Goal: Use online tool/utility: Utilize a website feature to perform a specific function

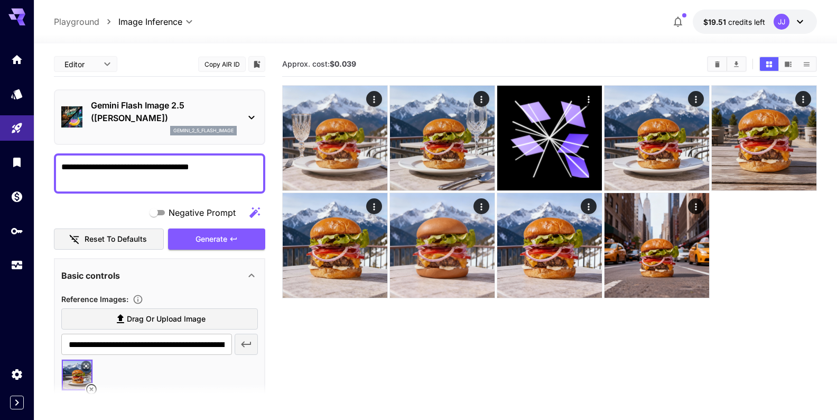
scroll to position [69, 0]
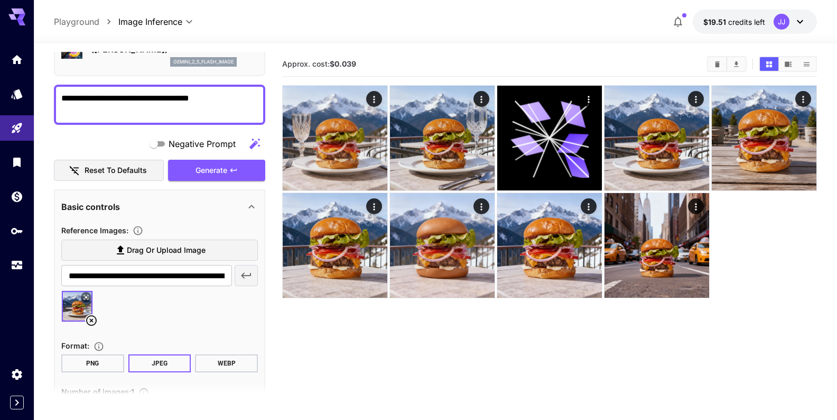
click at [246, 55] on icon at bounding box center [251, 48] width 13 height 13
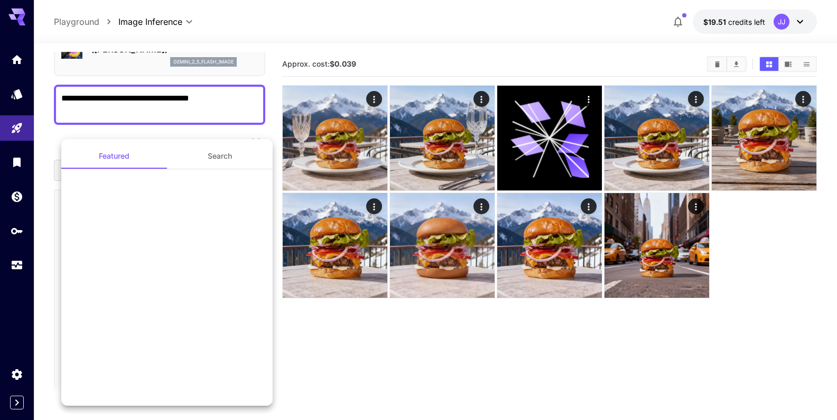
scroll to position [0, 0]
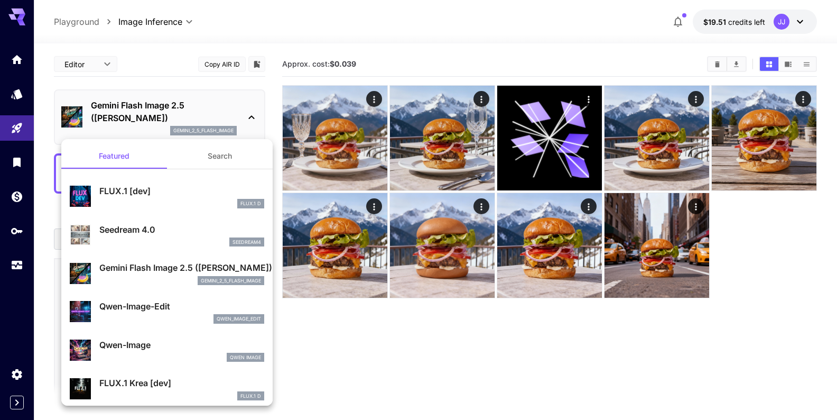
click at [145, 235] on p "Seedream 4.0" at bounding box center [181, 229] width 165 height 13
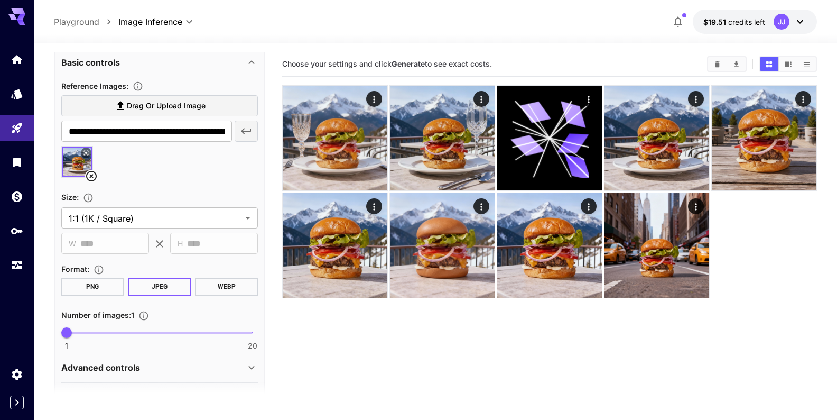
scroll to position [228, 0]
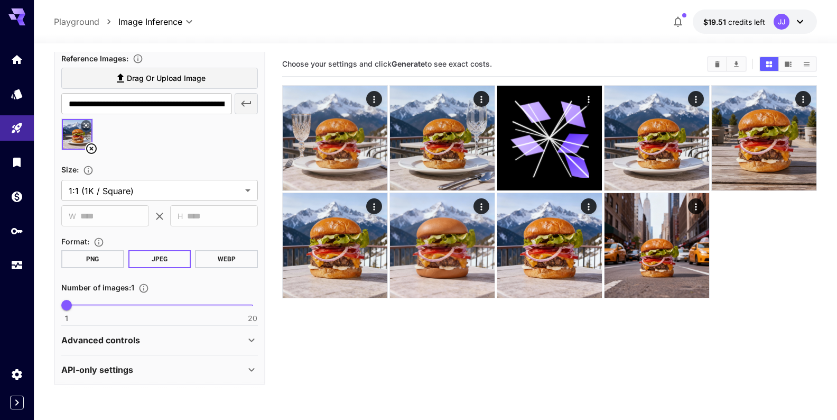
click at [211, 370] on div "API-only settings" at bounding box center [153, 369] width 184 height 13
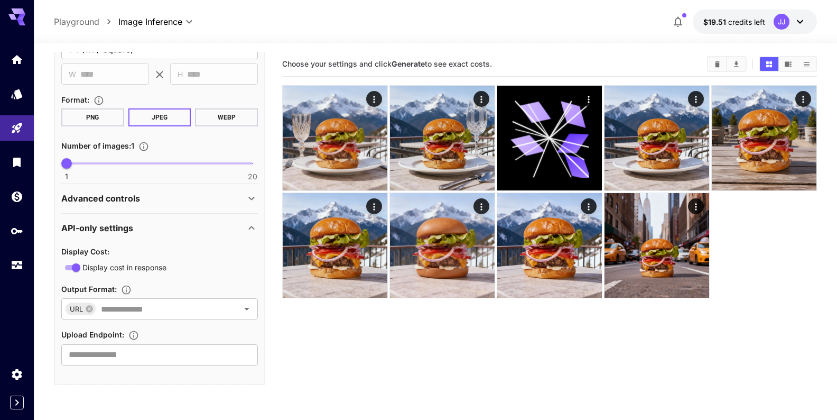
scroll to position [0, 0]
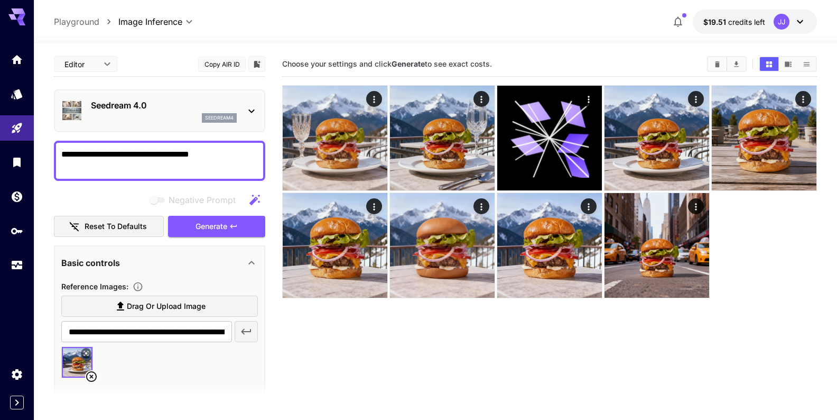
click at [221, 66] on button "Copy AIR ID" at bounding box center [222, 64] width 48 height 15
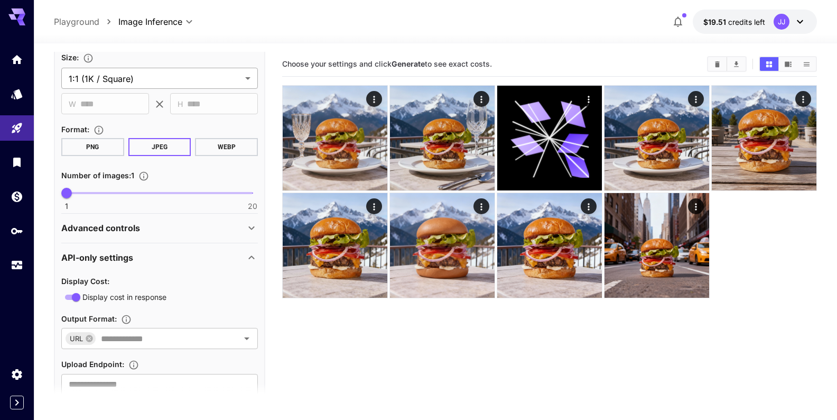
click at [246, 78] on body "**********" at bounding box center [418, 251] width 837 height 503
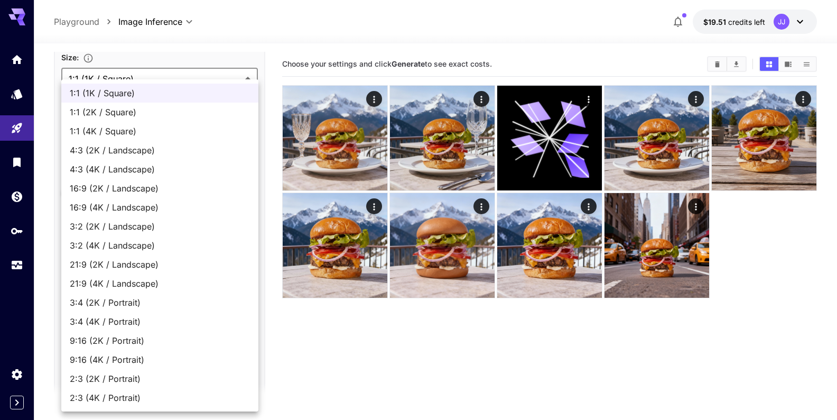
click at [264, 52] on div at bounding box center [418, 210] width 837 height 420
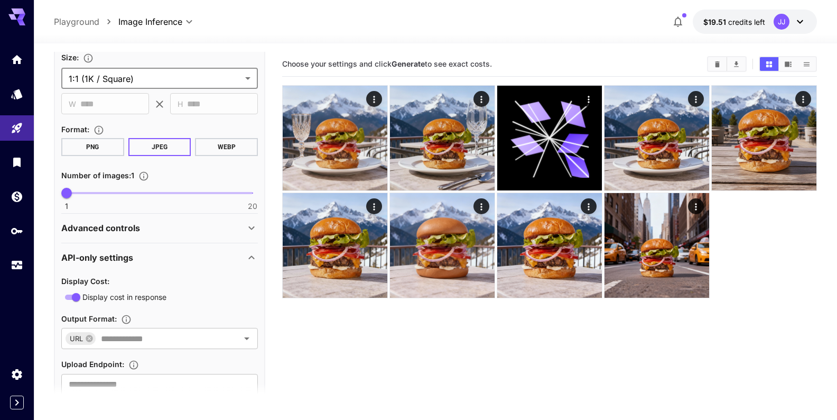
click at [92, 42] on icon at bounding box center [91, 36] width 11 height 11
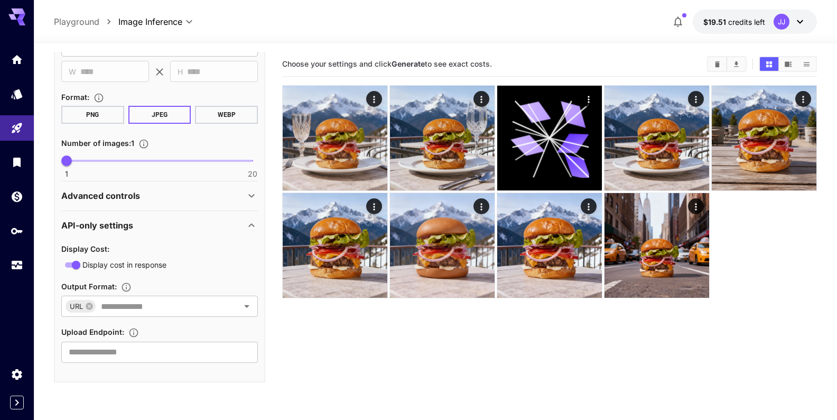
scroll to position [0, 0]
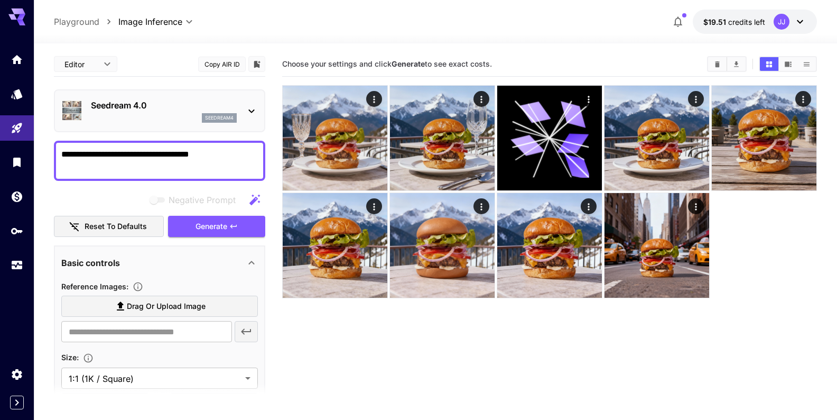
click at [163, 303] on span "Drag or upload image" at bounding box center [166, 306] width 79 height 13
click at [0, 0] on input "Drag or upload image" at bounding box center [0, 0] width 0 height 0
click at [133, 156] on textarea "**********" at bounding box center [159, 160] width 197 height 25
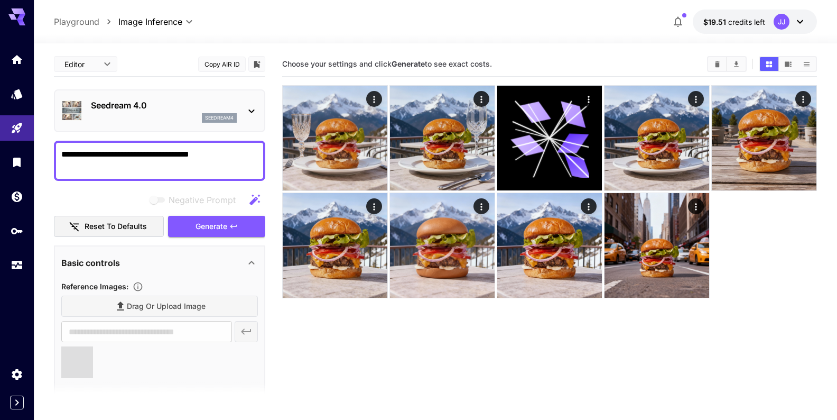
type input "**********"
paste textarea "**********"
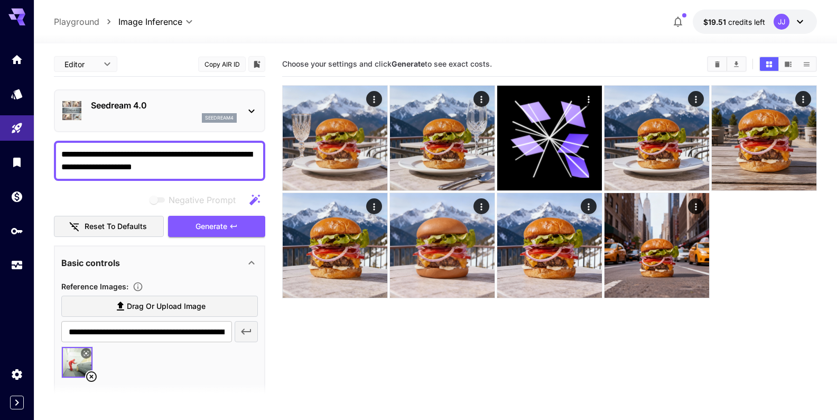
click at [122, 166] on textarea "**********" at bounding box center [159, 160] width 197 height 25
type textarea "**********"
click at [214, 224] on span "Generate" at bounding box center [212, 226] width 32 height 13
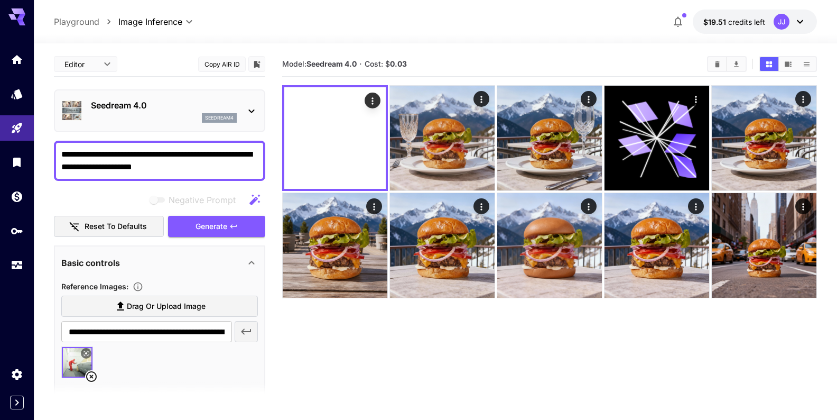
scroll to position [107, 0]
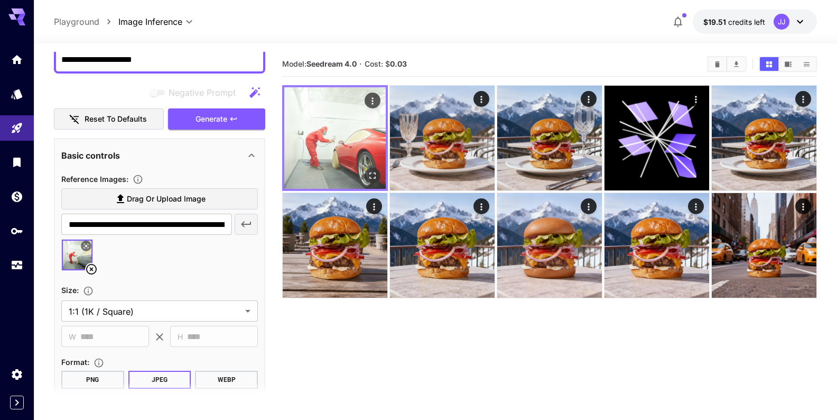
click at [346, 143] on img at bounding box center [334, 137] width 101 height 101
click at [376, 173] on icon "Open in fullscreen" at bounding box center [372, 175] width 6 height 6
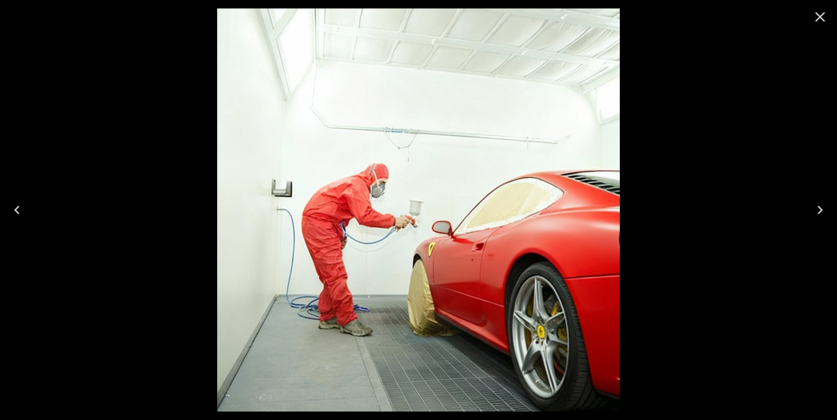
click at [817, 15] on icon "Close" at bounding box center [820, 16] width 17 height 17
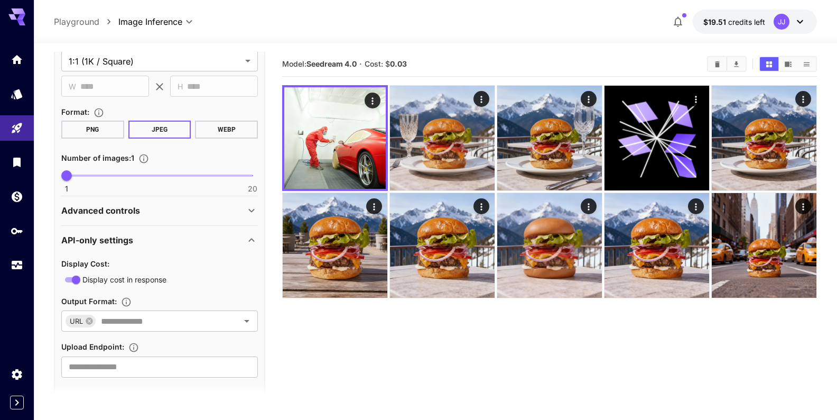
scroll to position [369, 0]
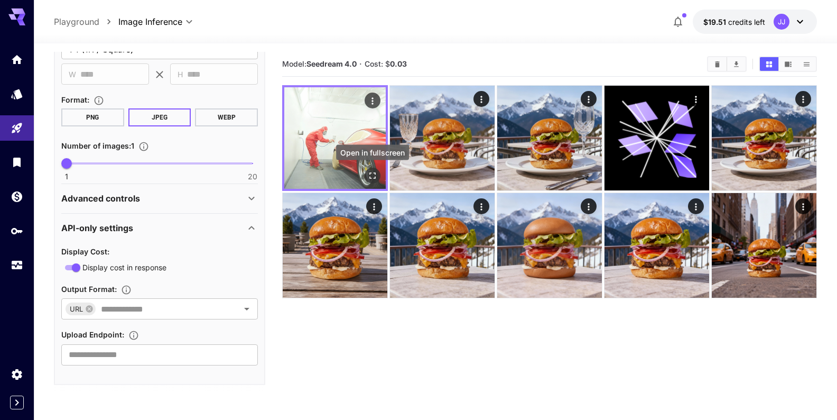
click at [374, 179] on icon "Open in fullscreen" at bounding box center [372, 175] width 11 height 11
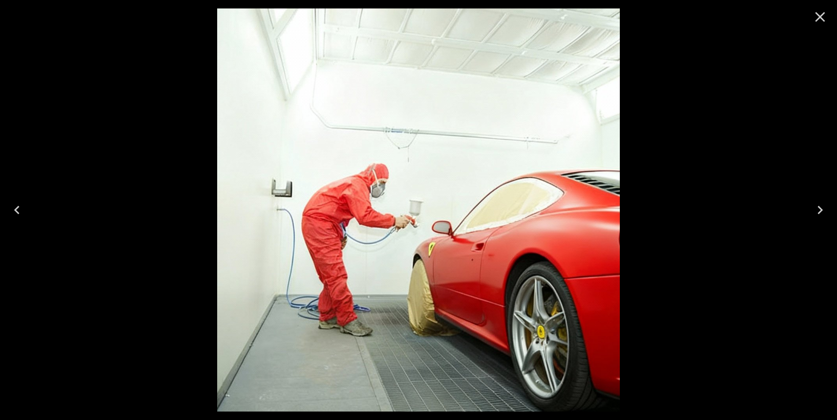
click at [820, 21] on icon "Close" at bounding box center [820, 16] width 17 height 17
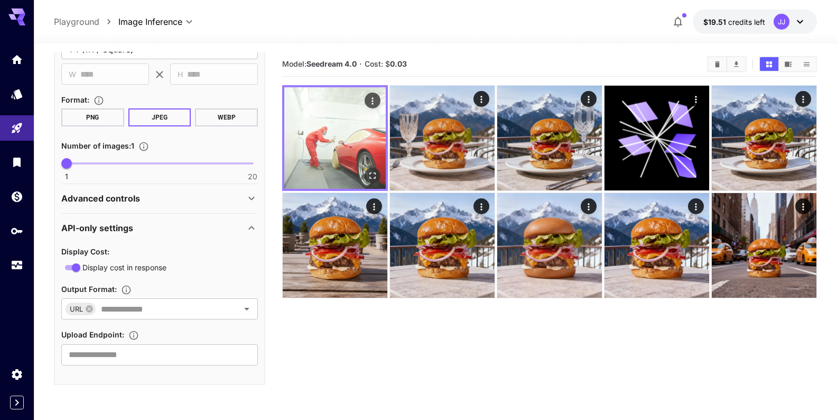
click at [373, 100] on icon "Actions" at bounding box center [372, 101] width 11 height 11
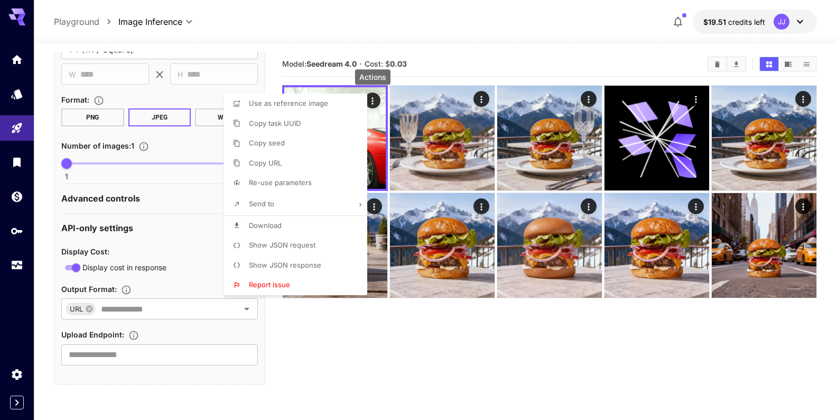
click at [280, 220] on p "Download" at bounding box center [265, 225] width 33 height 11
click at [301, 339] on div at bounding box center [418, 210] width 837 height 420
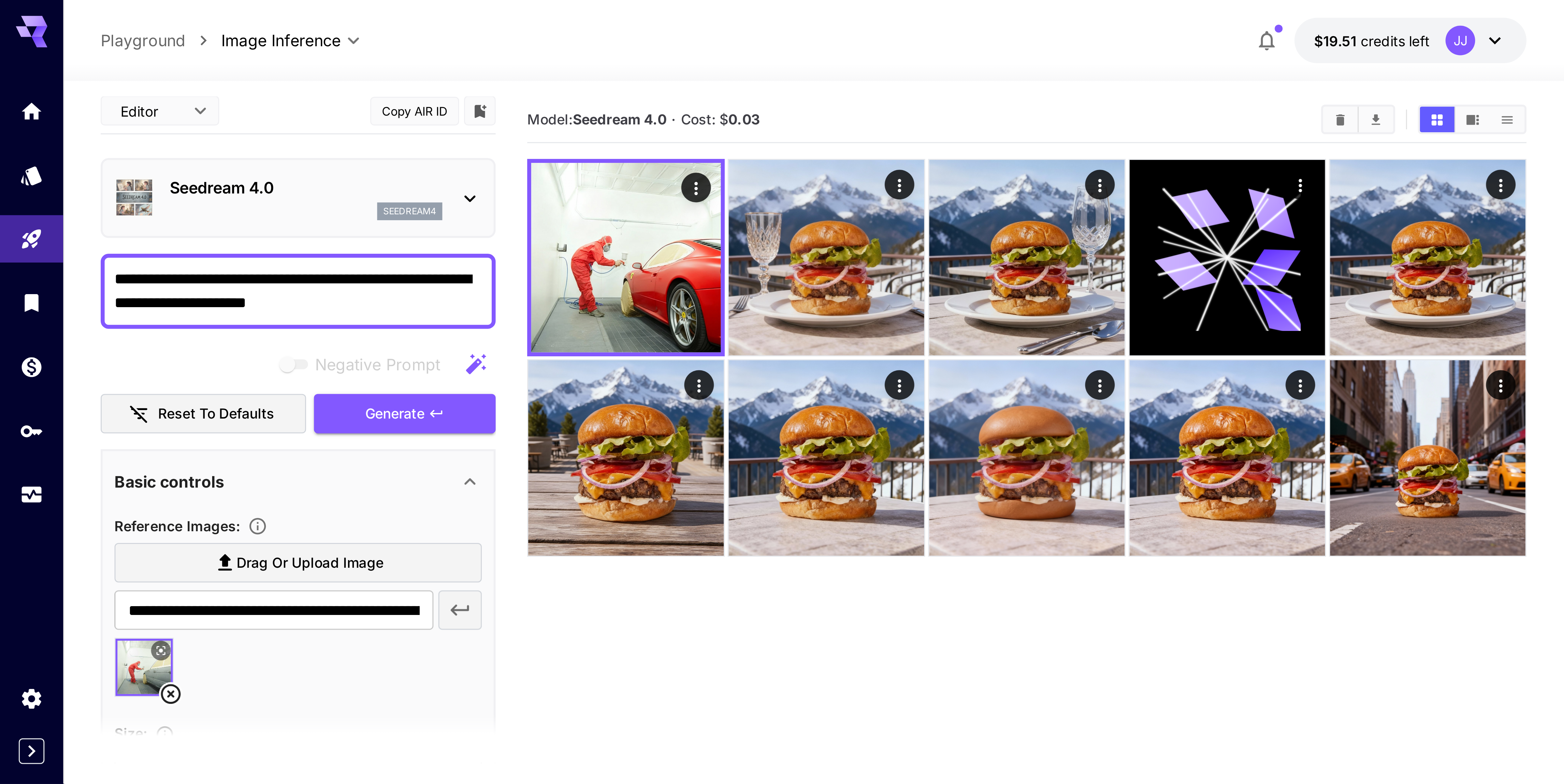
scroll to position [4, 0]
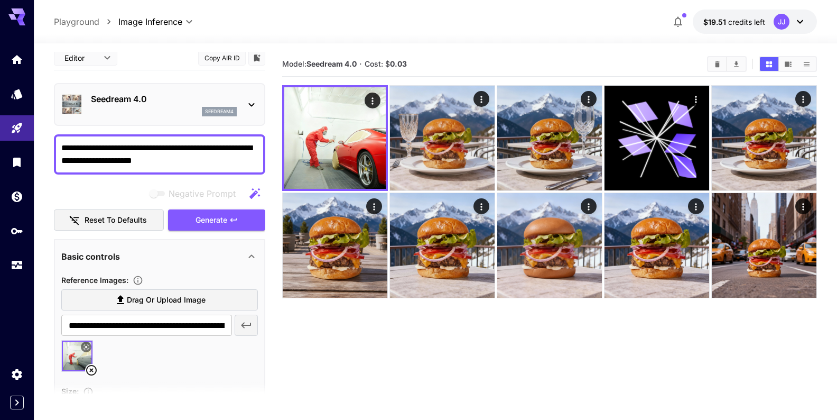
click at [107, 59] on body "**********" at bounding box center [418, 251] width 837 height 503
click at [107, 59] on div at bounding box center [418, 210] width 837 height 420
click at [108, 57] on body "**********" at bounding box center [418, 251] width 837 height 503
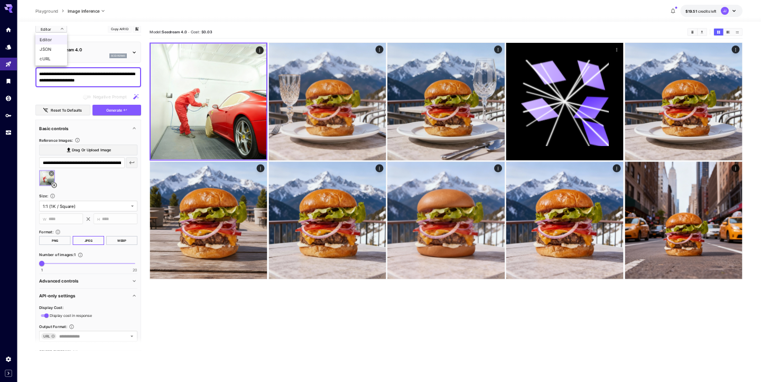
scroll to position [0, 0]
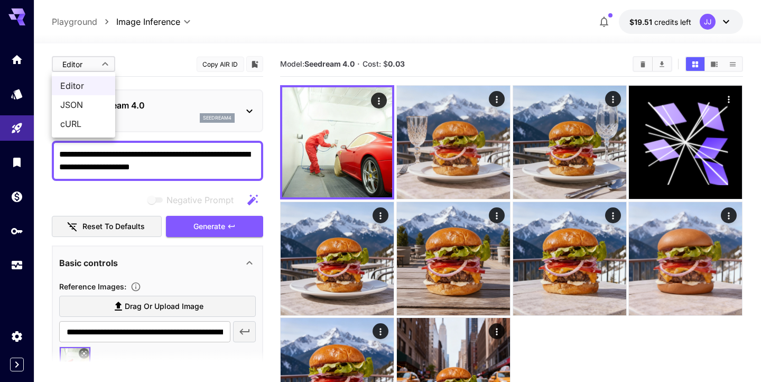
click at [187, 269] on div at bounding box center [380, 191] width 761 height 382
click at [228, 63] on button "Copy AIR ID" at bounding box center [221, 64] width 48 height 15
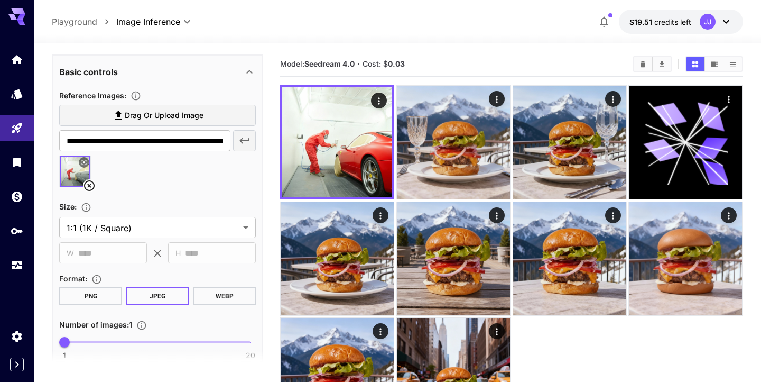
scroll to position [194, 0]
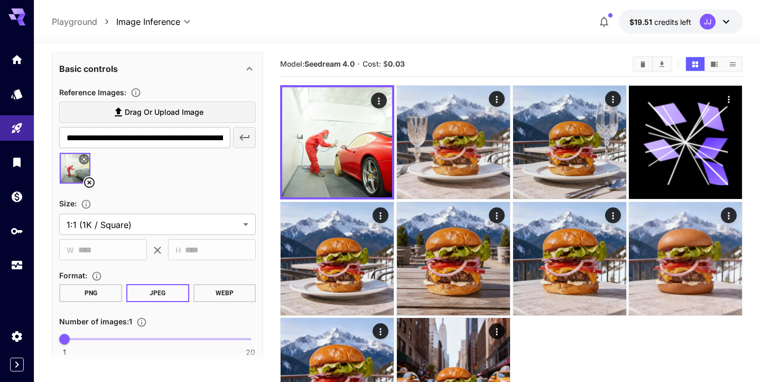
click at [67, 203] on span "Size :" at bounding box center [67, 203] width 17 height 9
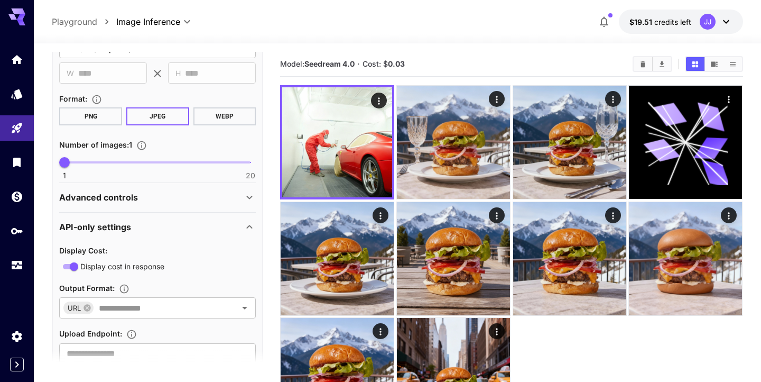
scroll to position [374, 0]
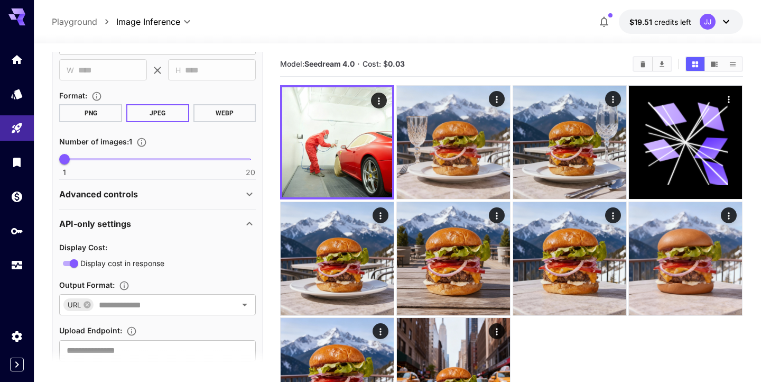
click at [109, 120] on button "PNG" at bounding box center [90, 113] width 63 height 18
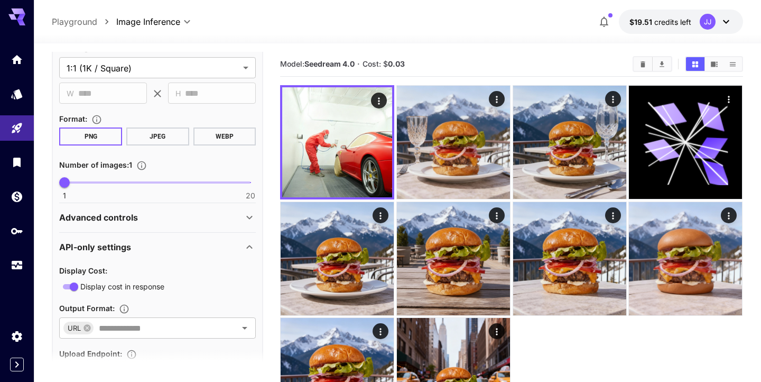
scroll to position [349, 0]
click at [246, 330] on icon "Open" at bounding box center [244, 329] width 5 height 3
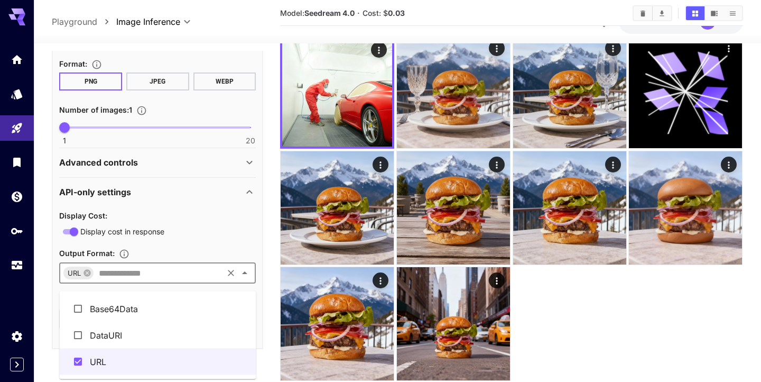
scroll to position [83, 0]
